Goal: Transaction & Acquisition: Purchase product/service

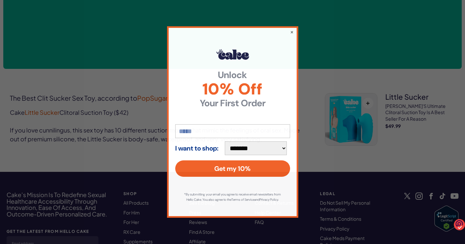
scroll to position [271, 0]
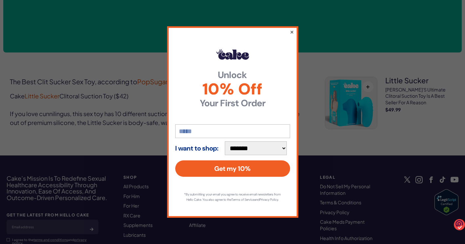
click at [290, 28] on button "×" at bounding box center [291, 32] width 4 height 8
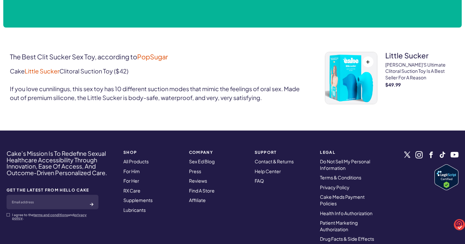
scroll to position [369, 0]
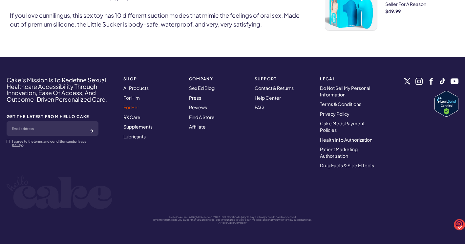
click at [131, 107] on link "For Her" at bounding box center [131, 107] width 16 height 6
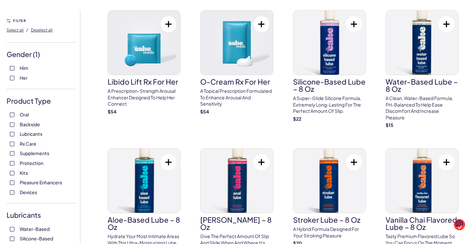
scroll to position [66, 0]
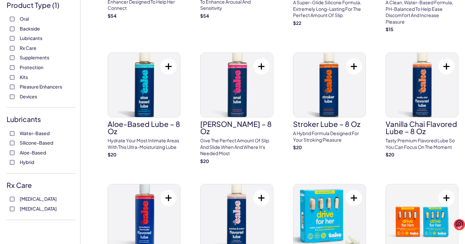
scroll to position [164, 0]
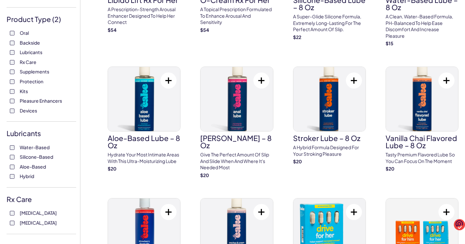
scroll to position [98, 0]
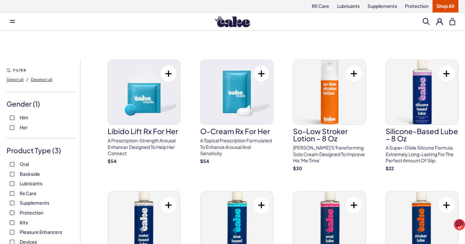
click at [12, 200] on label "Supplements" at bounding box center [41, 203] width 63 height 7
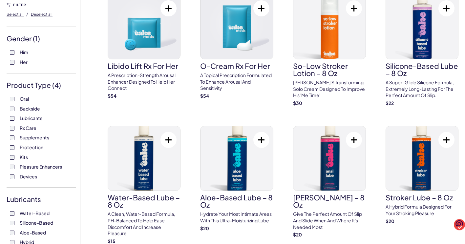
scroll to position [66, 0]
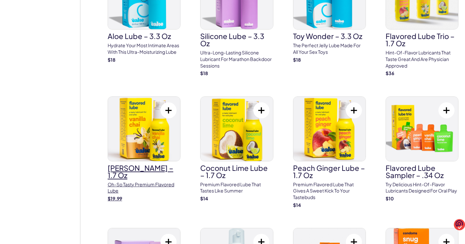
scroll to position [918, 0]
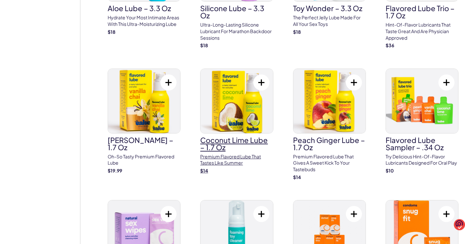
click at [235, 140] on h3 "Coconut Lime Lube – 1.7 oz" at bounding box center [236, 143] width 73 height 14
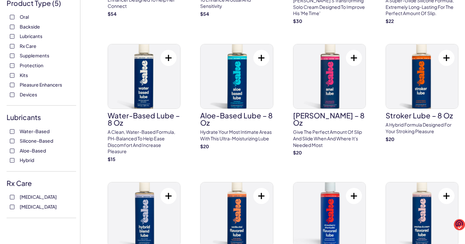
scroll to position [98, 0]
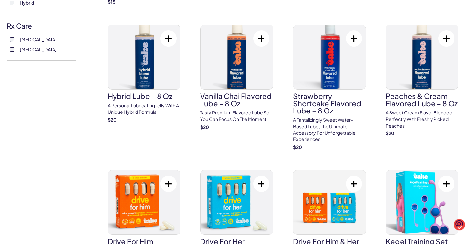
scroll to position [262, 0]
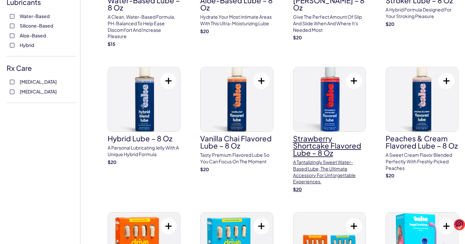
click at [321, 139] on h3 "Strawberry Shortcake Flavored Lube – 8 oz" at bounding box center [329, 146] width 73 height 22
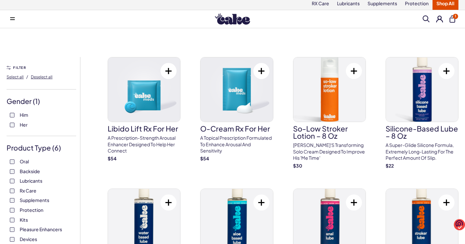
scroll to position [0, 0]
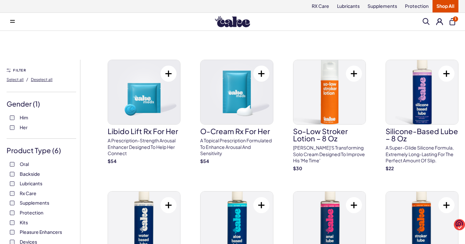
click at [425, 20] on span at bounding box center [425, 21] width 7 height 7
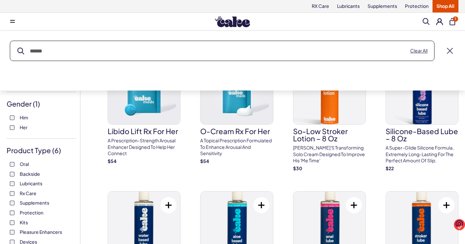
click at [67, 48] on input "text" at bounding box center [222, 51] width 424 height 20
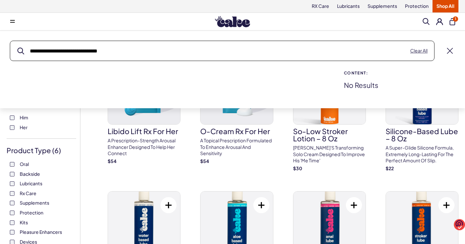
click at [17, 48] on button "submit" at bounding box center [20, 51] width 7 height 7
click at [254, 48] on input "**********" at bounding box center [222, 51] width 424 height 20
click at [17, 48] on button "submit" at bounding box center [20, 51] width 7 height 7
click at [127, 49] on input "**********" at bounding box center [222, 51] width 424 height 20
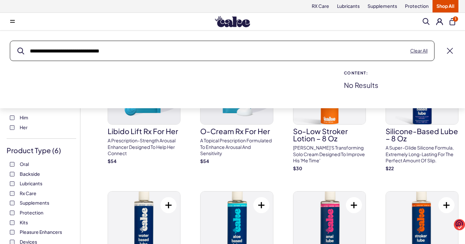
click at [129, 46] on input "**********" at bounding box center [222, 51] width 424 height 20
click at [131, 47] on input "**********" at bounding box center [222, 51] width 424 height 20
click at [132, 47] on input "**********" at bounding box center [222, 51] width 424 height 20
click at [118, 51] on input "**********" at bounding box center [222, 51] width 424 height 20
type input "**********"
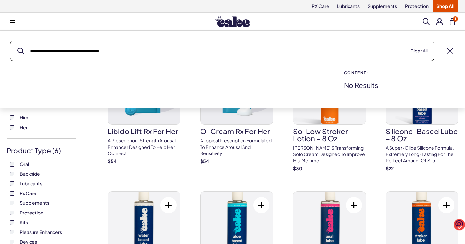
click at [17, 48] on button "submit" at bounding box center [20, 51] width 7 height 7
drag, startPoint x: 112, startPoint y: 51, endPoint x: 14, endPoint y: 50, distance: 97.4
click at [14, 50] on input "**********" at bounding box center [222, 51] width 424 height 20
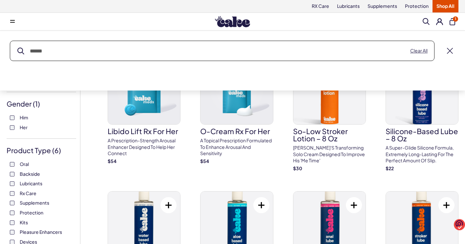
click at [423, 21] on span at bounding box center [425, 21] width 7 height 7
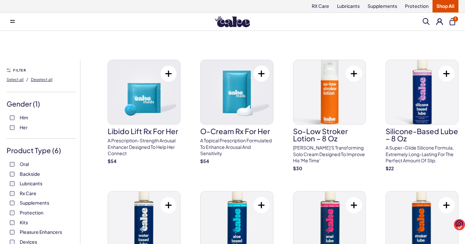
click at [426, 22] on span at bounding box center [425, 21] width 7 height 7
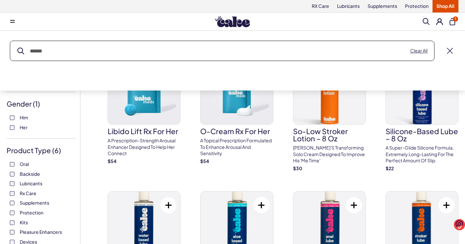
click at [71, 52] on input "text" at bounding box center [222, 51] width 424 height 20
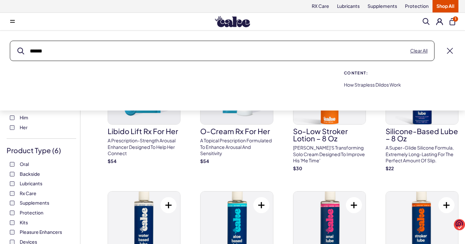
type input "******"
click at [17, 48] on button "submit" at bounding box center [20, 51] width 7 height 7
drag, startPoint x: 51, startPoint y: 49, endPoint x: 3, endPoint y: 51, distance: 48.6
click at [4, 51] on div "Search ****** Clear All Content: How Strapless Dildos Work" at bounding box center [232, 66] width 465 height 50
click at [418, 50] on button "Clear All" at bounding box center [418, 51] width 17 height 7
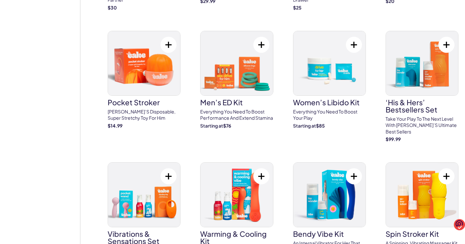
scroll to position [1803, 0]
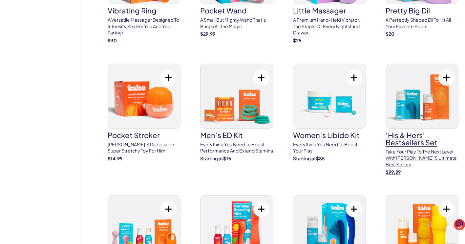
click at [408, 131] on h3 "‘His & Hers’ Bestsellers Set" at bounding box center [421, 138] width 73 height 14
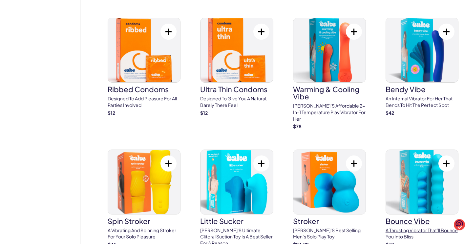
scroll to position [1180, 0]
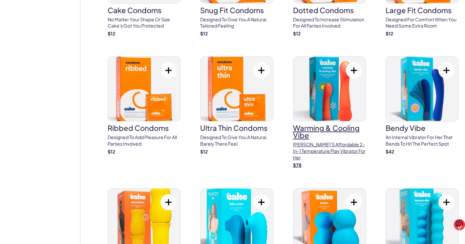
click at [327, 129] on h3 "Warming & Cooling Vibe" at bounding box center [329, 131] width 73 height 14
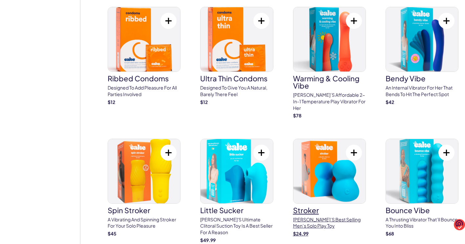
scroll to position [1246, 0]
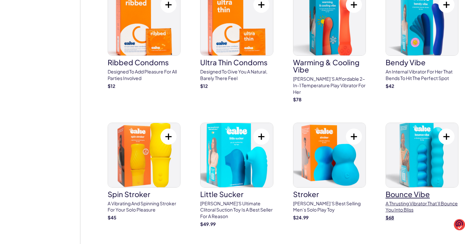
click at [414, 190] on h3 "bounce vibe" at bounding box center [421, 193] width 73 height 7
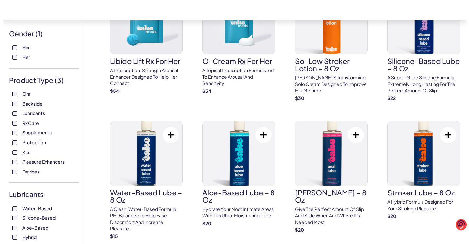
scroll to position [0, 0]
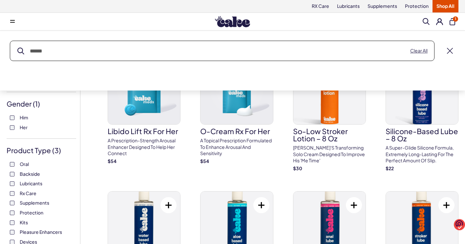
click at [453, 20] on span "1" at bounding box center [454, 18] width 5 height 5
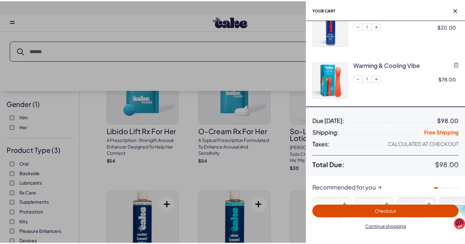
scroll to position [66, 0]
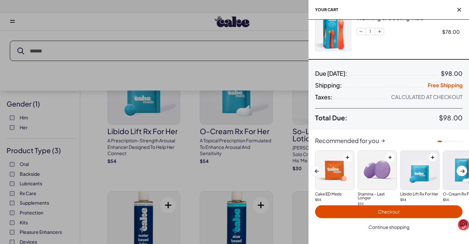
click at [384, 228] on span "Continue shopping" at bounding box center [389, 227] width 41 height 6
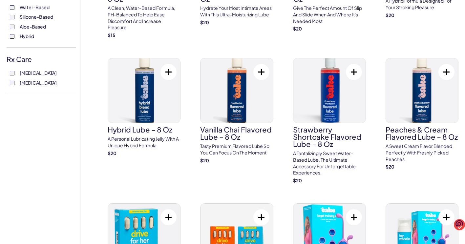
scroll to position [262, 0]
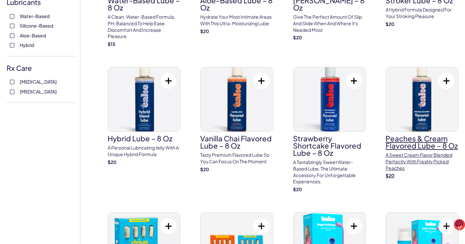
click at [417, 139] on h3 "Peaches & Cream Flavored Lube – 8 oz" at bounding box center [421, 142] width 73 height 14
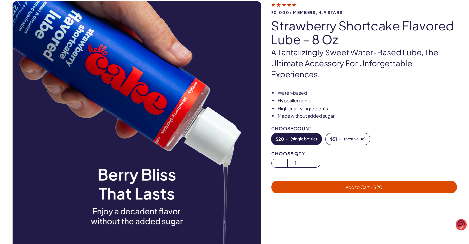
scroll to position [66, 0]
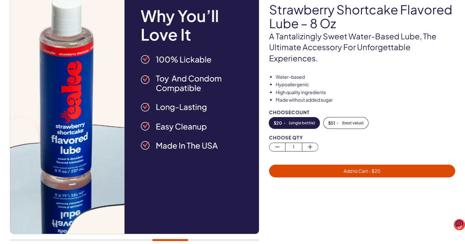
click at [337, 171] on span "Add to Cart - $ 20" at bounding box center [362, 171] width 178 height 8
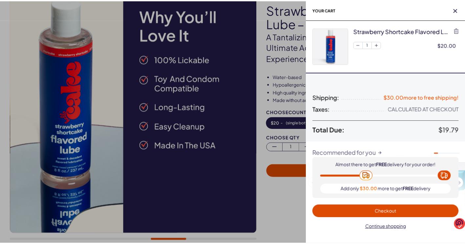
scroll to position [0, 0]
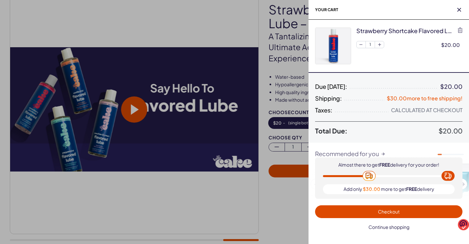
click at [388, 226] on span "Continue shopping" at bounding box center [389, 227] width 41 height 6
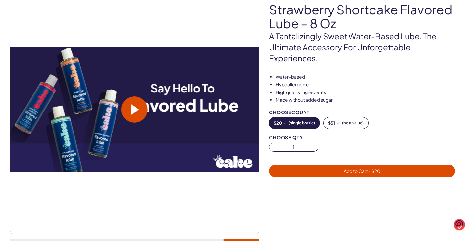
click at [137, 112] on span at bounding box center [135, 109] width 8 height 10
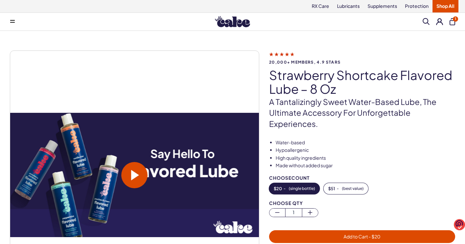
click at [452, 20] on button "1" at bounding box center [452, 21] width 6 height 7
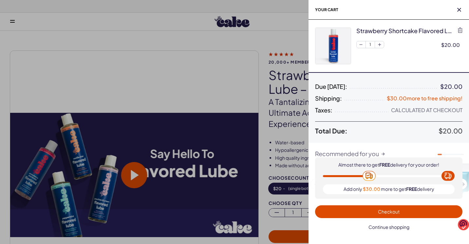
click at [391, 226] on span "Continue shopping" at bounding box center [389, 227] width 41 height 6
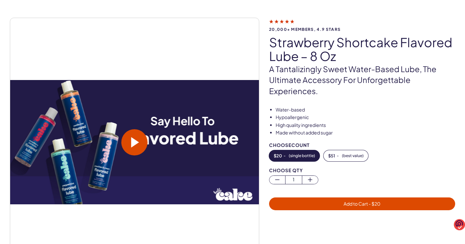
scroll to position [33, 0]
click at [130, 143] on span at bounding box center [134, 142] width 26 height 26
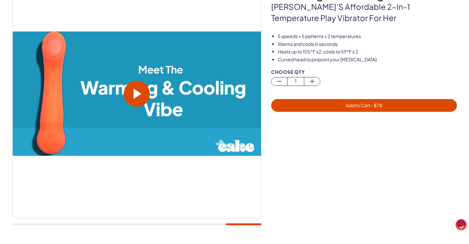
scroll to position [66, 0]
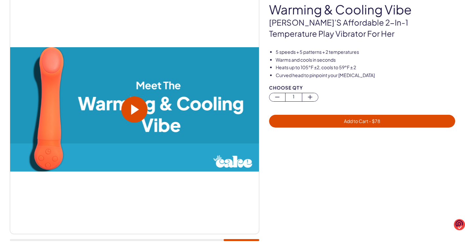
click at [132, 109] on span at bounding box center [135, 109] width 8 height 10
click at [361, 120] on span "Add to Cart - $ 78" at bounding box center [362, 121] width 36 height 6
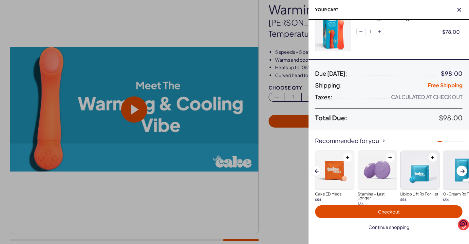
click at [399, 227] on span "Continue shopping" at bounding box center [389, 227] width 41 height 6
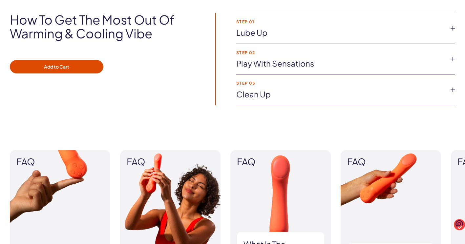
scroll to position [426, 0]
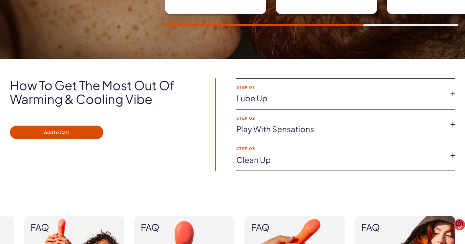
click at [460, 94] on div "How to get the most out of Warming & Cooling Vibe Add to Cart Step 01 Lube up S…" at bounding box center [232, 124] width 465 height 92
click at [451, 93] on icon at bounding box center [452, 94] width 10 height 10
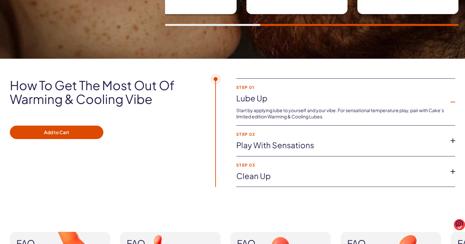
click at [451, 141] on icon at bounding box center [452, 141] width 10 height 10
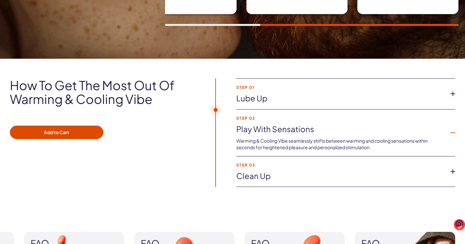
click at [325, 144] on p "Warming & Cooling Vibe seamlessly shifts between warming and cooling sensations…" at bounding box center [340, 144] width 208 height 13
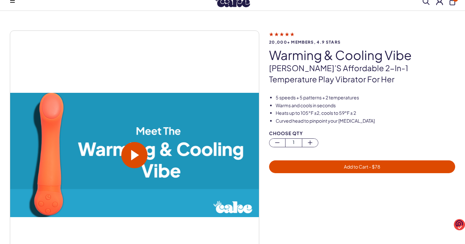
scroll to position [0, 0]
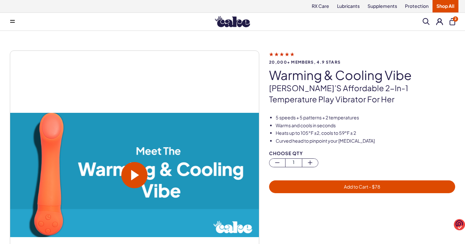
click at [453, 20] on span "2" at bounding box center [454, 18] width 5 height 5
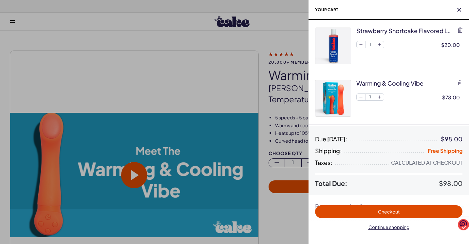
click at [137, 176] on div at bounding box center [234, 122] width 469 height 244
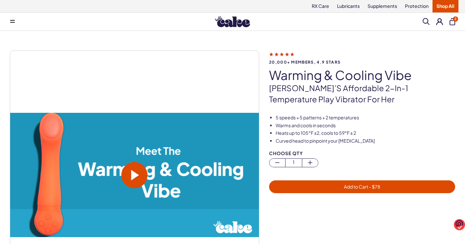
click at [142, 174] on span at bounding box center [134, 175] width 26 height 26
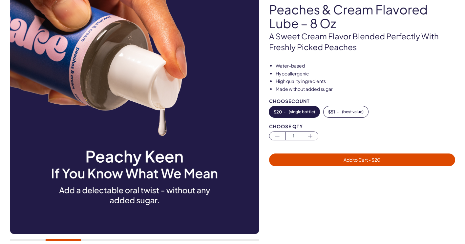
click at [363, 160] on span "Add to Cart - $ 20" at bounding box center [361, 160] width 37 height 6
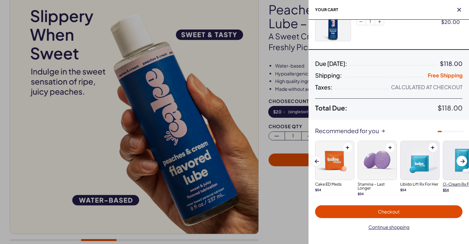
scroll to position [131, 0]
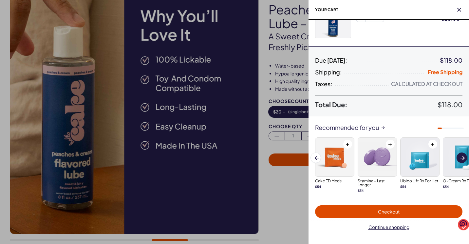
click at [461, 158] on span at bounding box center [463, 158] width 4 height 4
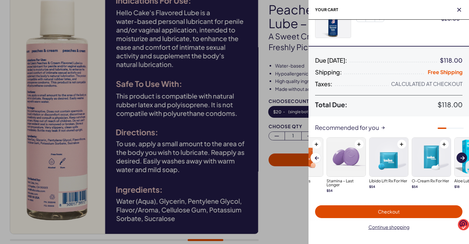
click at [461, 158] on span at bounding box center [463, 158] width 4 height 4
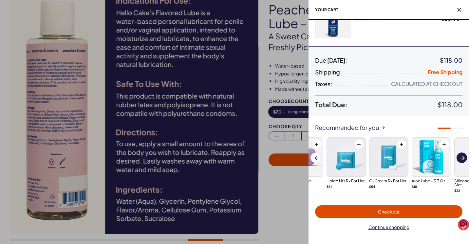
click at [461, 158] on span at bounding box center [463, 158] width 4 height 4
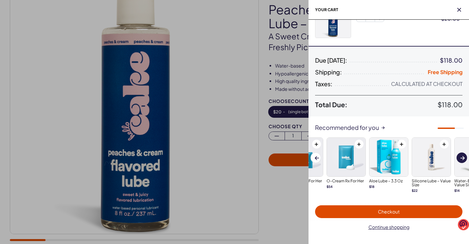
click at [461, 158] on span at bounding box center [463, 158] width 4 height 4
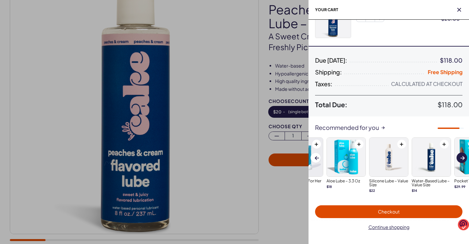
click at [461, 158] on span at bounding box center [463, 158] width 4 height 4
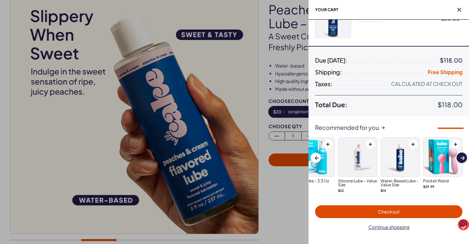
click at [461, 158] on span at bounding box center [463, 158] width 4 height 4
click at [464, 157] on span at bounding box center [463, 158] width 4 height 4
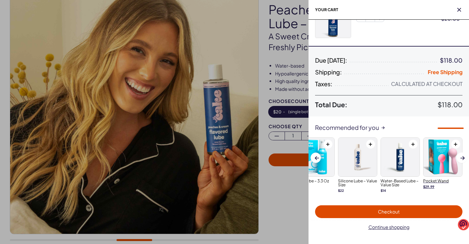
click at [440, 164] on img at bounding box center [443, 157] width 39 height 39
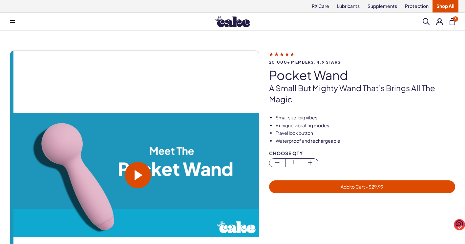
click at [145, 178] on span at bounding box center [138, 175] width 26 height 26
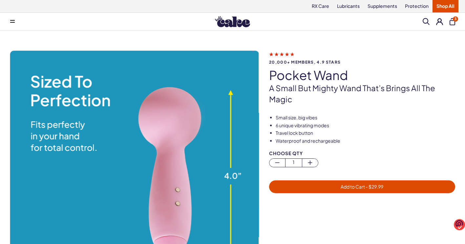
click at [132, 169] on img at bounding box center [134, 175] width 248 height 248
click at [126, 170] on img at bounding box center [134, 175] width 248 height 248
click at [209, 167] on img at bounding box center [134, 175] width 248 height 248
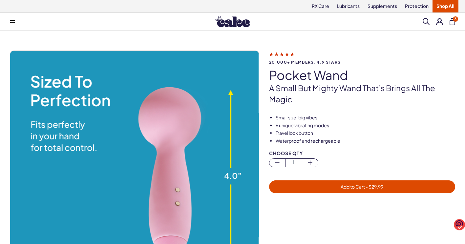
click at [209, 167] on img at bounding box center [134, 175] width 248 height 248
click at [227, 176] on img at bounding box center [134, 175] width 248 height 248
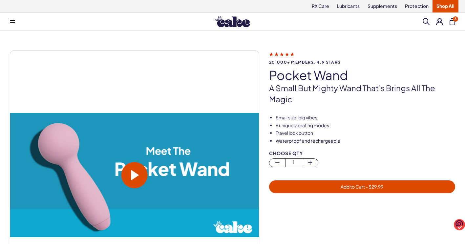
click at [140, 169] on span at bounding box center [134, 175] width 26 height 26
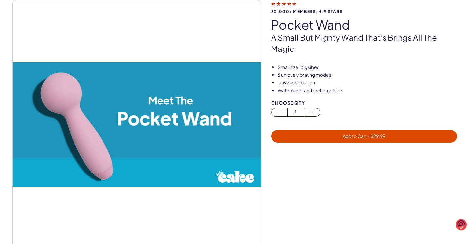
scroll to position [66, 0]
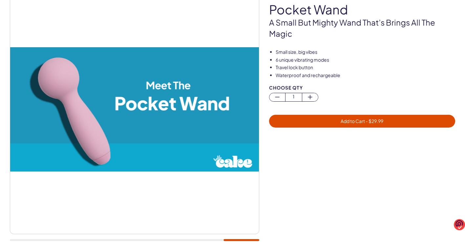
click at [365, 123] on span "- $ 29.99" at bounding box center [374, 121] width 18 height 6
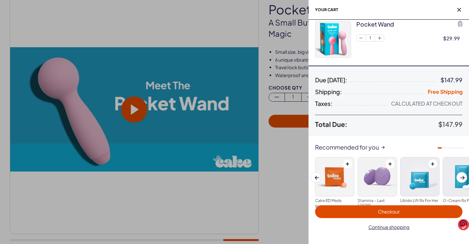
scroll to position [184, 0]
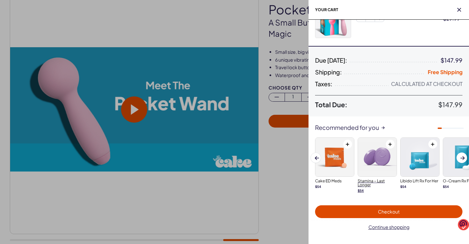
click at [379, 161] on img at bounding box center [377, 157] width 39 height 39
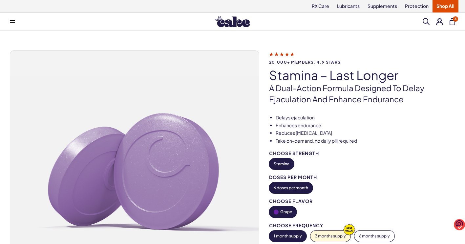
click at [454, 20] on span "4" at bounding box center [454, 18] width 5 height 5
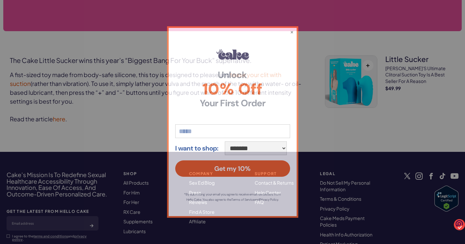
scroll to position [295, 0]
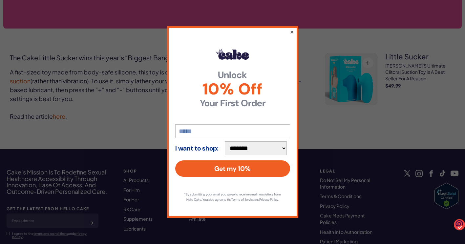
click at [290, 28] on button "×" at bounding box center [291, 32] width 4 height 8
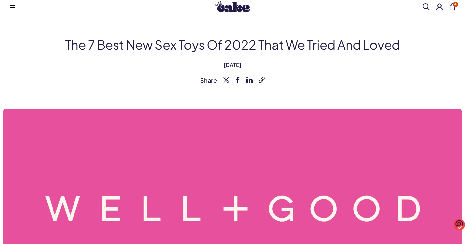
scroll to position [0, 0]
